Goal: Information Seeking & Learning: Learn about a topic

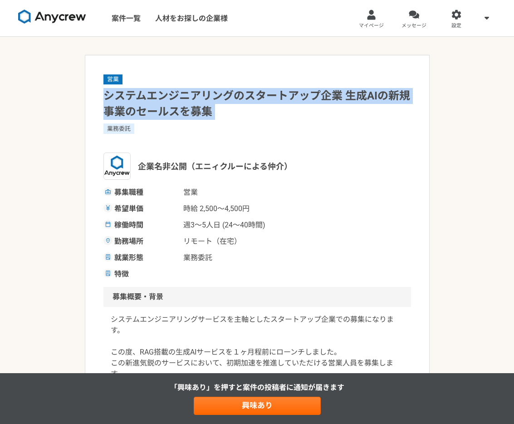
drag, startPoint x: 91, startPoint y: 92, endPoint x: 222, endPoint y: 123, distance: 134.3
click at [363, 94] on h1 "システムエンジニアリングのスタートアップ企業 生成AIの新規事業のセールスを募集" at bounding box center [258, 104] width 308 height 32
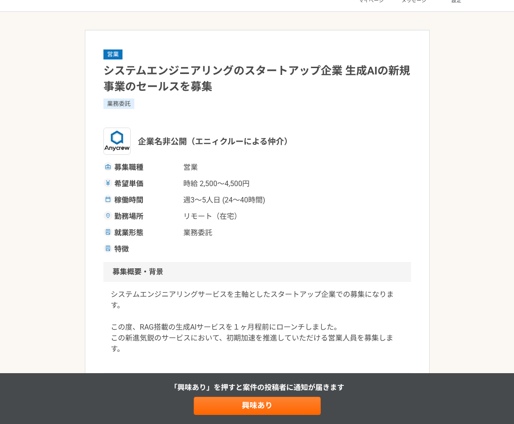
scroll to position [69, 0]
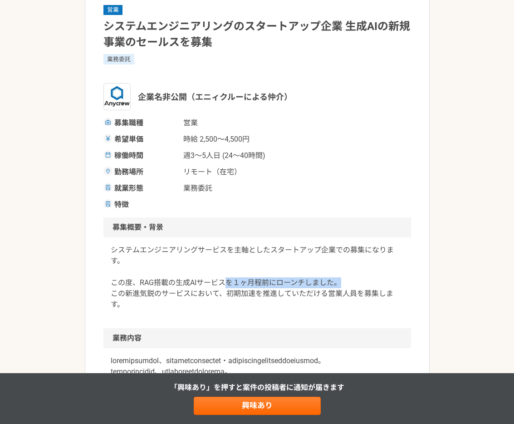
drag, startPoint x: 225, startPoint y: 283, endPoint x: 341, endPoint y: 280, distance: 116.3
click at [341, 280] on p "システムエンジニアリングサービスを主軸としたスタートアップ企業での募集になります。 この度、RAG搭載の生成AIサービスを１ヶ月程前にローンチしました。 この…" at bounding box center [257, 277] width 293 height 65
click at [342, 280] on p "システムエンジニアリングサービスを主軸としたスタートアップ企業での募集になります。 この度、RAG搭載の生成AIサービスを１ヶ月程前にローンチしました。 この…" at bounding box center [257, 277] width 293 height 65
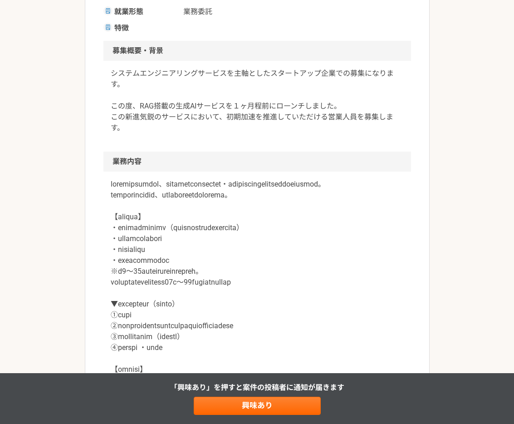
scroll to position [247, 0]
click at [90, 237] on article "営業 システムエンジニアリングのスタートアップ企業 生成AIの新規事業のセールスを募集 業務委託 企業名非公開（エニィクルーによる仲介） 募集職種 営業 希望…" at bounding box center [257, 424] width 345 height 1232
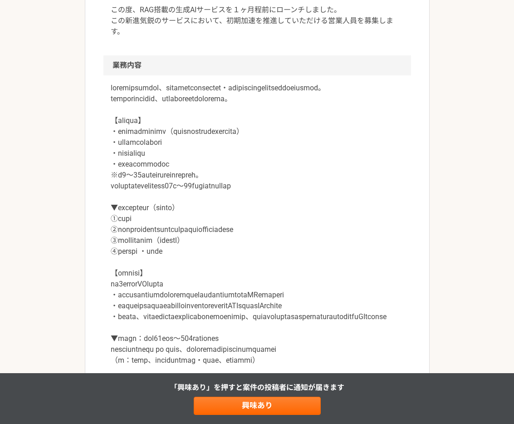
scroll to position [342, 0]
drag, startPoint x: 113, startPoint y: 187, endPoint x: 265, endPoint y: 184, distance: 152.6
click at [266, 184] on p at bounding box center [257, 224] width 293 height 283
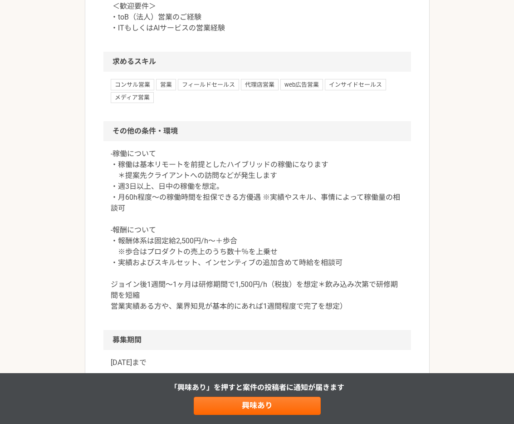
scroll to position [807, 0]
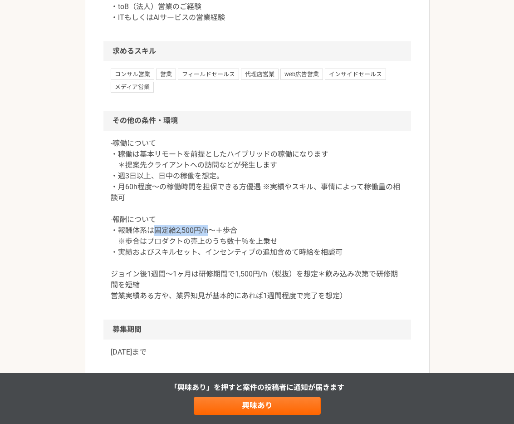
drag, startPoint x: 155, startPoint y: 285, endPoint x: 226, endPoint y: 282, distance: 70.9
click at [207, 283] on p "-稼働について ・稼働は基本リモートを前提としたハイブリッドの稼働になります ＊提案先クライアントへの訪問などが発生します ・週3日以上、日中の稼働を想定。 …" at bounding box center [257, 219] width 293 height 163
drag, startPoint x: 242, startPoint y: 283, endPoint x: 213, endPoint y: 287, distance: 29.4
click at [213, 287] on p "-稼働について ・稼働は基本リモートを前提としたハイブリッドの稼働になります ＊提案先クライアントへの訪問などが発生します ・週3日以上、日中の稼働を想定。 …" at bounding box center [257, 219] width 293 height 163
